Goal: Task Accomplishment & Management: Manage account settings

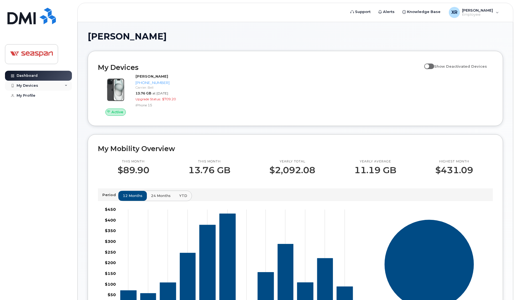
click at [27, 85] on div "My Devices" at bounding box center [28, 85] width 22 height 4
click at [25, 128] on div "My Profile" at bounding box center [26, 125] width 19 height 4
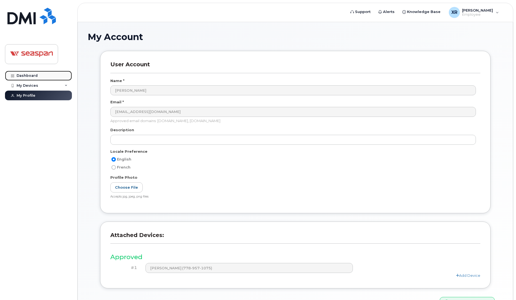
click at [25, 74] on div "Dashboard" at bounding box center [27, 76] width 21 height 4
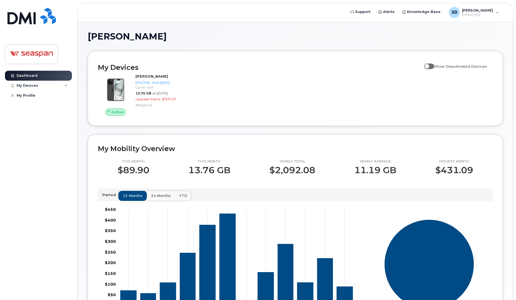
click at [434, 67] on span at bounding box center [429, 67] width 10 height 6
click at [428, 65] on input "Show Deactivated Devices" at bounding box center [426, 63] width 4 height 4
click at [430, 66] on span at bounding box center [429, 67] width 10 height 6
click at [428, 65] on input "Show Deactivated Devices" at bounding box center [426, 63] width 4 height 4
checkbox input "false"
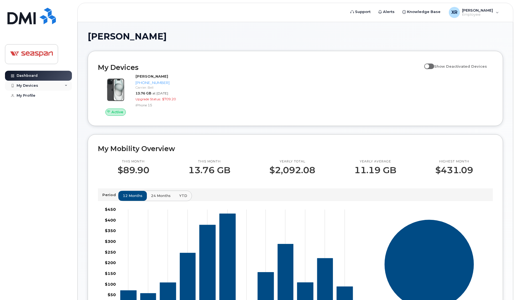
click at [67, 85] on icon at bounding box center [66, 85] width 3 height 3
click at [49, 114] on div "([PERSON_NAME])" at bounding box center [51, 111] width 34 height 5
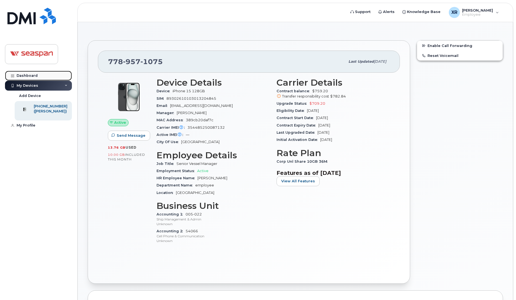
click at [28, 76] on div "Dashboard" at bounding box center [27, 76] width 21 height 4
